Goal: Information Seeking & Learning: Learn about a topic

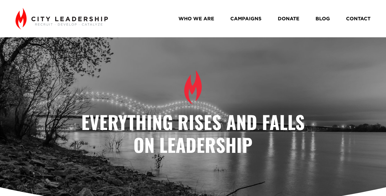
click at [186, 19] on link "WHO WE ARE" at bounding box center [197, 19] width 36 height 10
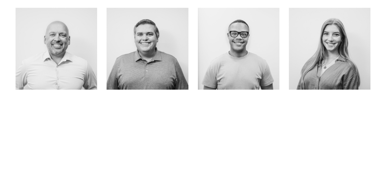
scroll to position [254, 0]
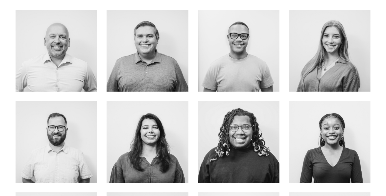
click at [58, 63] on link "About Me" at bounding box center [56, 62] width 44 height 15
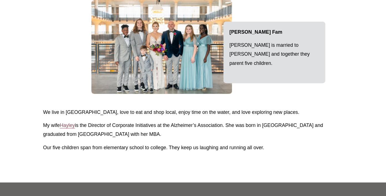
scroll to position [707, 0]
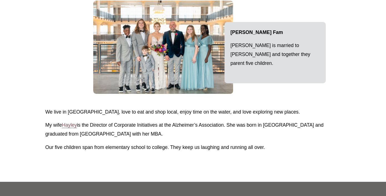
click at [73, 125] on span "Hayley" at bounding box center [69, 125] width 15 height 6
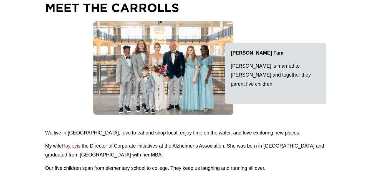
scroll to position [686, 0]
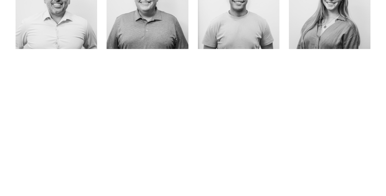
scroll to position [303, 0]
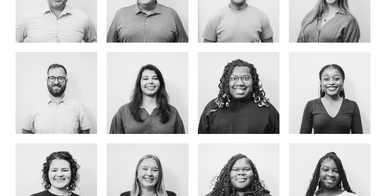
click at [68, 107] on link "about me" at bounding box center [56, 105] width 44 height 15
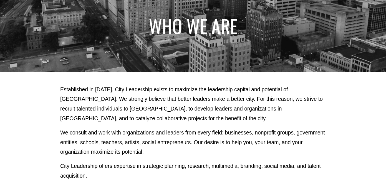
scroll to position [0, 0]
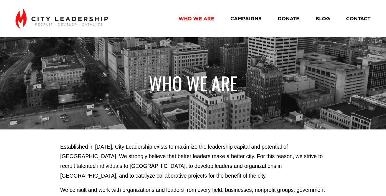
click at [231, 21] on link "CAMPAIGNS" at bounding box center [246, 19] width 31 height 10
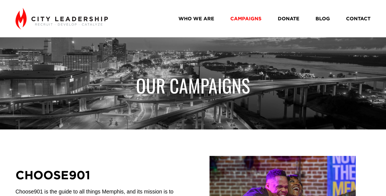
scroll to position [95, 0]
